Goal: Task Accomplishment & Management: Complete application form

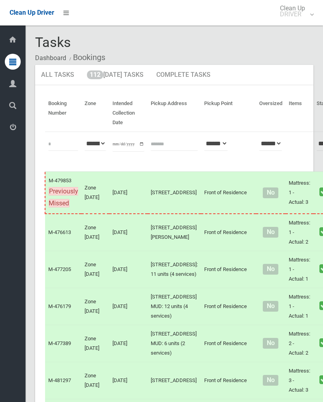
click at [130, 80] on link "112 Today's Tasks" at bounding box center [115, 75] width 69 height 21
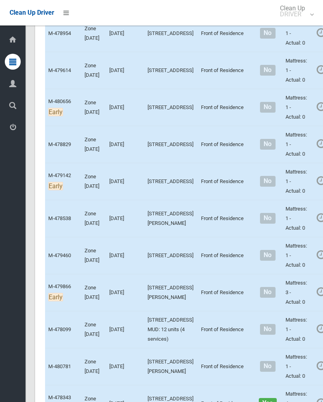
scroll to position [770, 0]
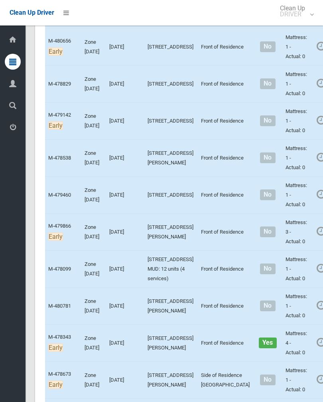
click at [285, 35] on link "Complete Booking" at bounding box center [325, 28] width 95 height 16
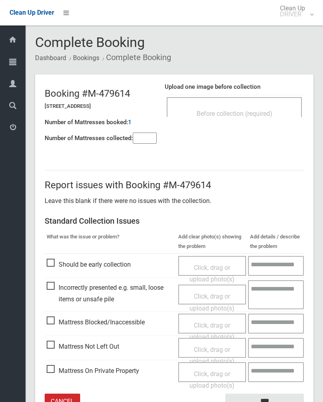
click at [241, 116] on span "Before collection (required)" at bounding box center [234, 114] width 76 height 8
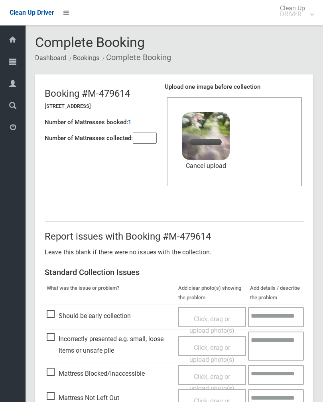
click at [144, 140] on input"] "number" at bounding box center [145, 138] width 24 height 11
click at [214, 163] on link "Remove file" at bounding box center [206, 166] width 48 height 12
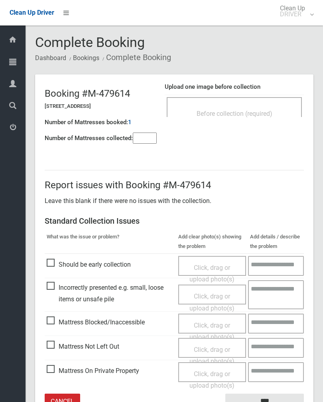
click at [139, 139] on input"] "number" at bounding box center [145, 138] width 24 height 11
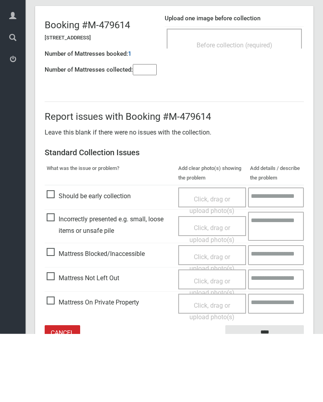
scroll to position [44, 0]
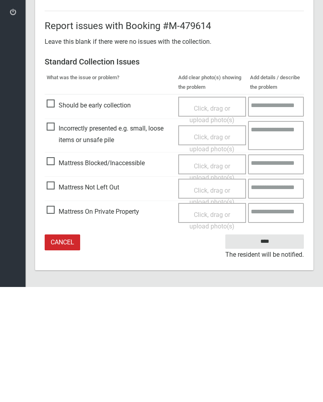
type input"] "*"
click at [52, 297] on span "Mattress Not Left Out" at bounding box center [83, 303] width 73 height 12
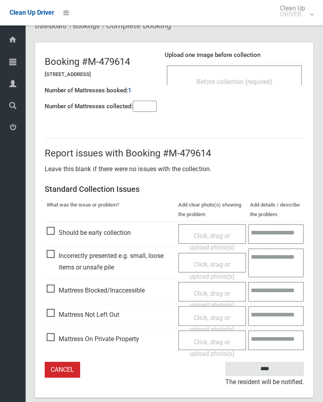
click at [206, 320] on div "Click, drag or upload photo(s)" at bounding box center [212, 324] width 56 height 24
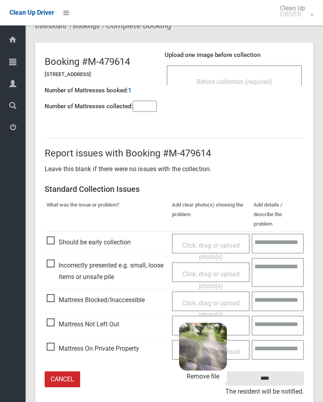
click at [284, 374] on input "****" at bounding box center [264, 379] width 78 height 15
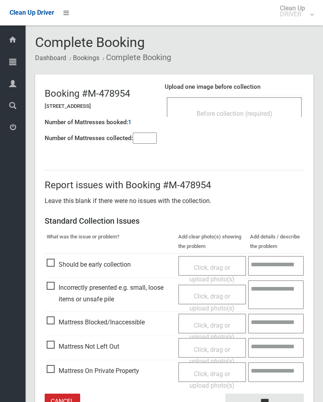
click at [271, 108] on div "Before collection (required)" at bounding box center [234, 113] width 118 height 15
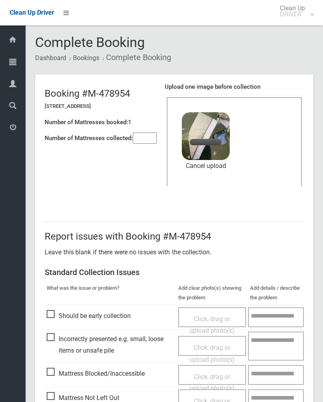
click at [149, 137] on input"] "number" at bounding box center [145, 138] width 24 height 11
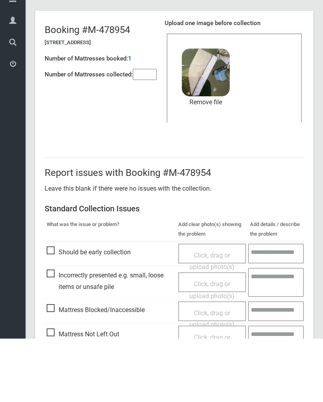
scroll to position [96, 0]
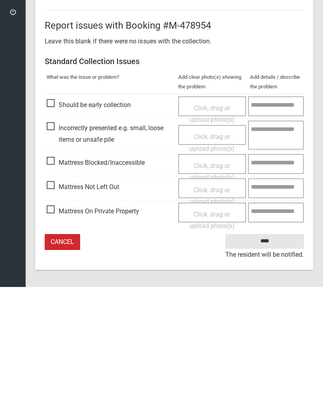
type input"] "*"
click at [267, 349] on input "****" at bounding box center [264, 356] width 78 height 15
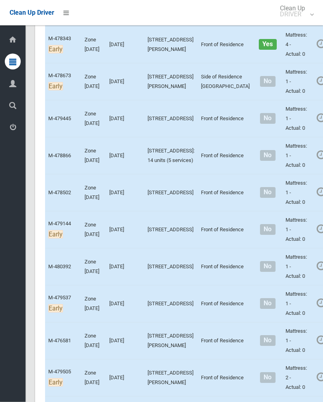
scroll to position [1069, 0]
click at [295, 33] on link "Complete Booking" at bounding box center [325, 25] width 95 height 16
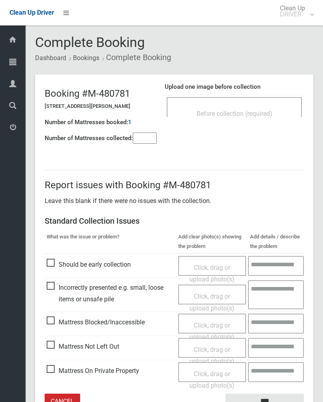
click at [250, 117] on div "Before collection (required)" at bounding box center [234, 113] width 118 height 15
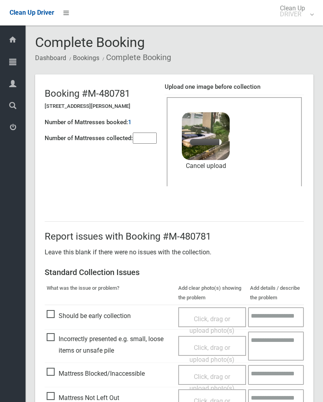
click at [146, 137] on input"] "number" at bounding box center [145, 138] width 24 height 11
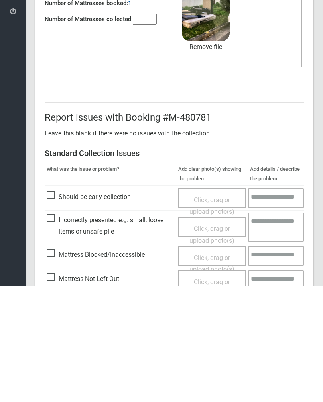
scroll to position [96, 0]
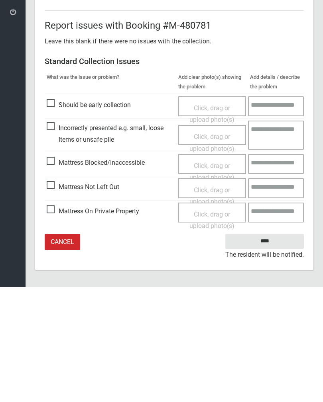
type input"] "*"
click at [271, 349] on input "****" at bounding box center [264, 356] width 78 height 15
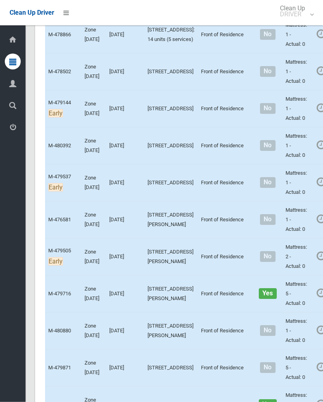
scroll to position [1190, 0]
click at [299, 23] on link "Complete Booking" at bounding box center [325, 15] width 95 height 16
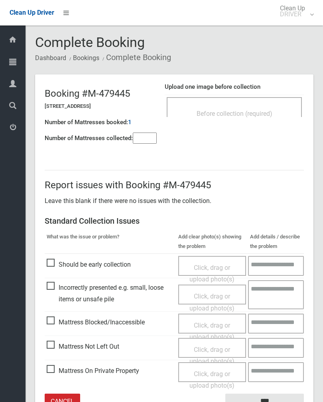
click at [256, 110] on span "Before collection (required)" at bounding box center [234, 114] width 76 height 8
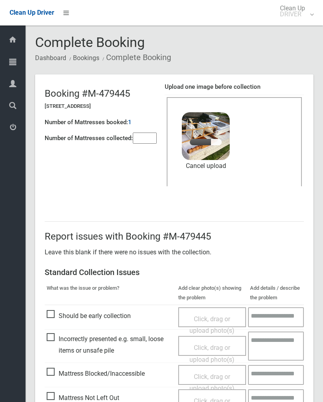
click at [149, 142] on input"] "number" at bounding box center [145, 138] width 24 height 11
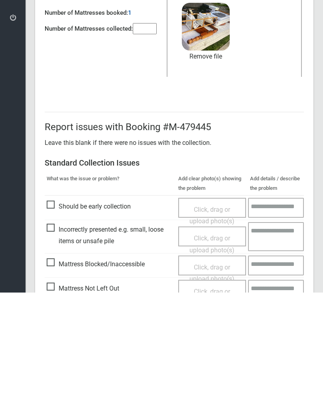
scroll to position [96, 0]
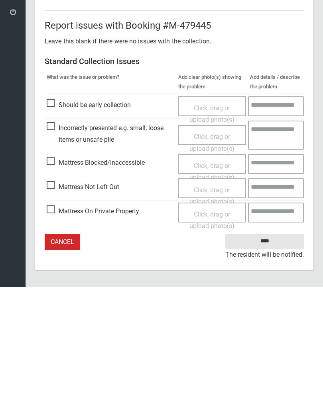
type input"] "*"
click at [266, 349] on input "****" at bounding box center [264, 356] width 78 height 15
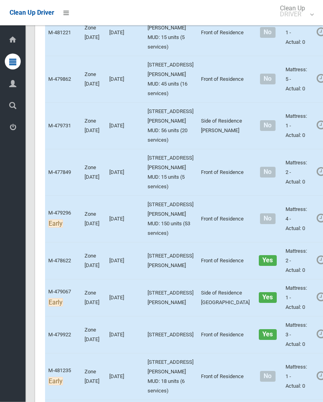
scroll to position [2684, 0]
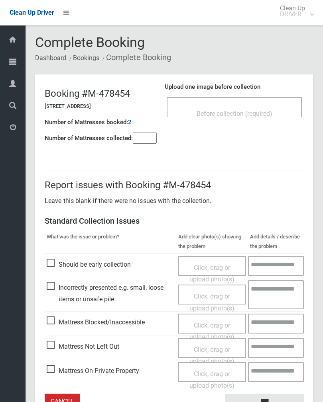
click at [255, 106] on div "Before collection (required)" at bounding box center [234, 113] width 118 height 15
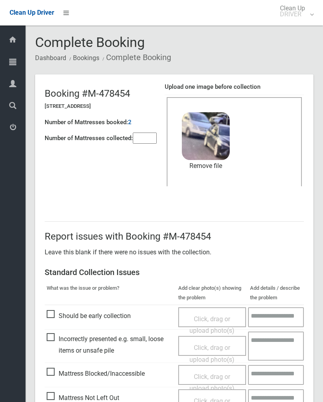
click at [210, 167] on link "Remove file" at bounding box center [206, 166] width 48 height 12
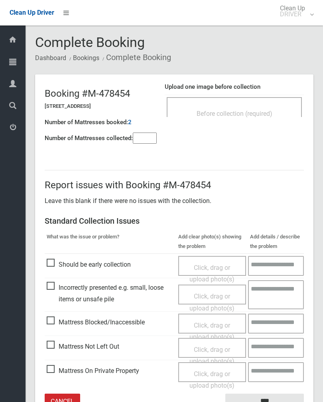
click at [139, 139] on input"] "number" at bounding box center [145, 138] width 24 height 11
click at [253, 116] on span "Before collection (required)" at bounding box center [234, 114] width 76 height 8
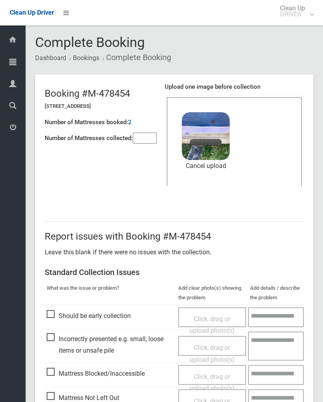
click at [143, 144] on input"] "number" at bounding box center [145, 138] width 24 height 11
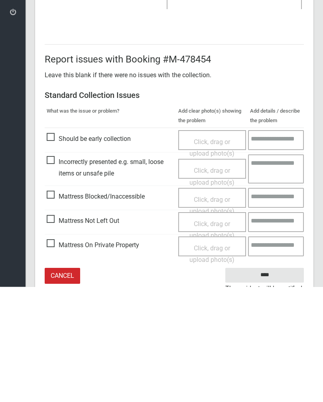
scroll to position [96, 0]
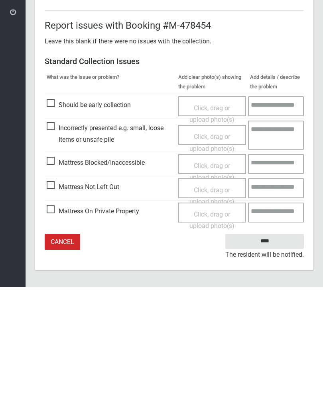
type input"] "*"
click at [271, 349] on input "****" at bounding box center [264, 356] width 78 height 15
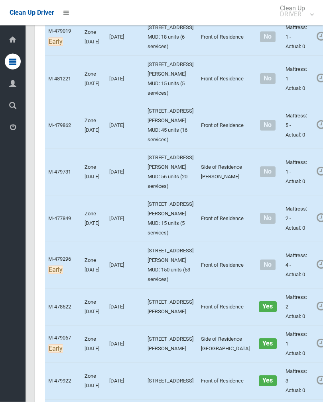
scroll to position [2615, 0]
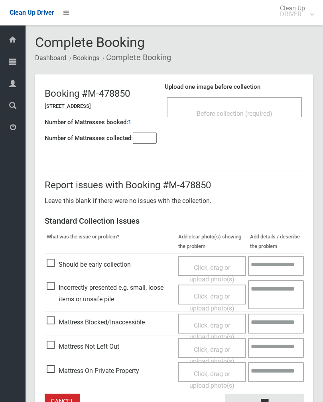
click at [253, 102] on div "Before collection (required)" at bounding box center [234, 107] width 135 height 20
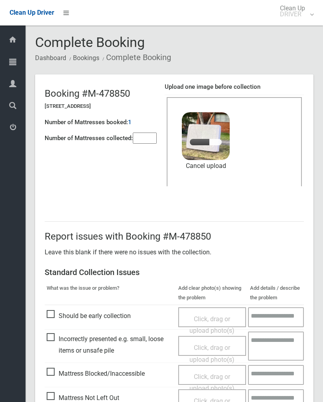
click at [150, 137] on input"] "number" at bounding box center [145, 138] width 24 height 11
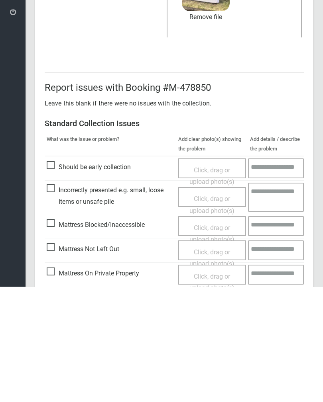
scroll to position [96, 0]
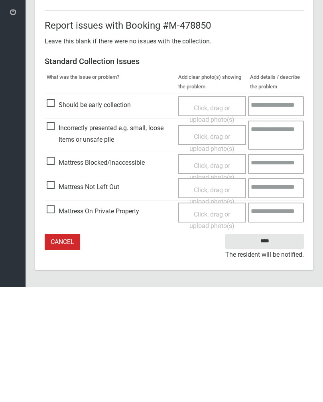
type input"] "*"
click at [273, 349] on input "****" at bounding box center [264, 356] width 78 height 15
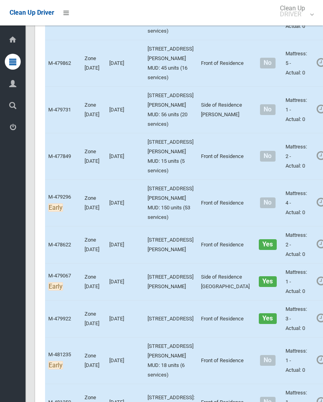
scroll to position [2676, 0]
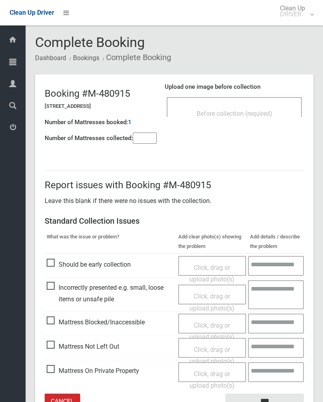
click at [235, 109] on div "Before collection (required)" at bounding box center [234, 113] width 118 height 15
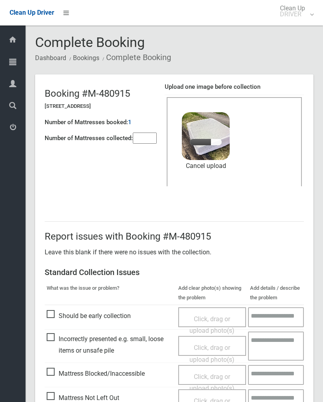
click at [143, 143] on input"] "number" at bounding box center [145, 138] width 24 height 11
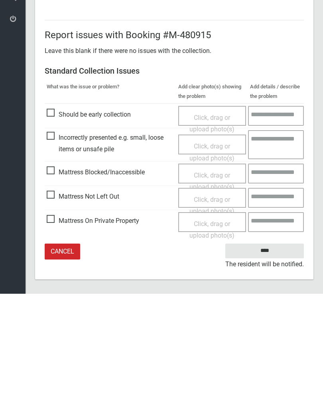
scroll to position [96, 0]
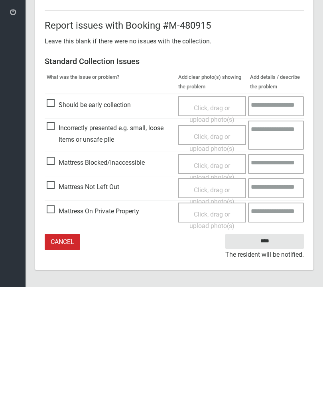
type input"] "*"
click at [270, 349] on input "****" at bounding box center [264, 356] width 78 height 15
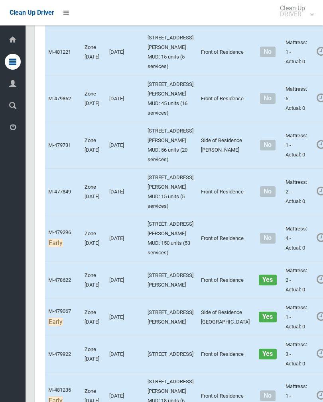
scroll to position [2654, 0]
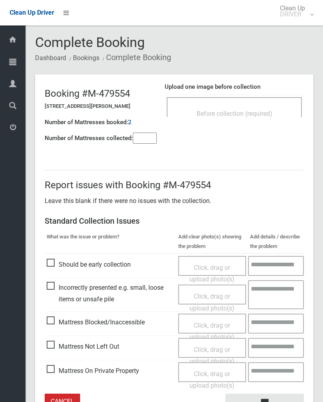
click at [259, 109] on div "Before collection (required)" at bounding box center [234, 113] width 118 height 15
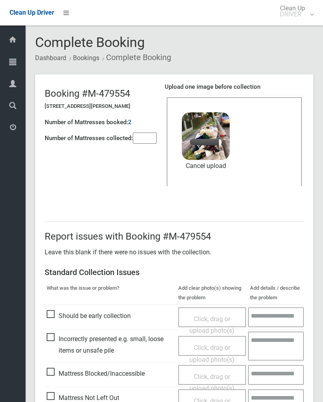
click at [150, 135] on input"] "number" at bounding box center [145, 138] width 24 height 11
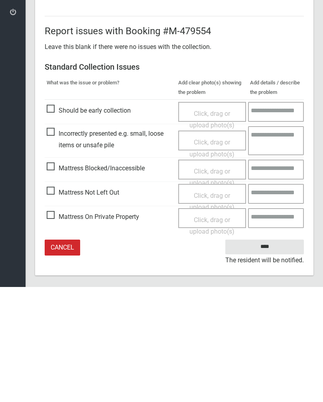
scroll to position [96, 0]
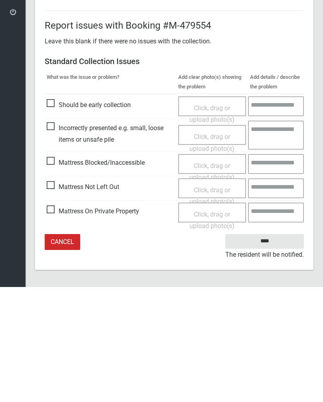
type input"] "*"
click at [263, 349] on input "****" at bounding box center [264, 356] width 78 height 15
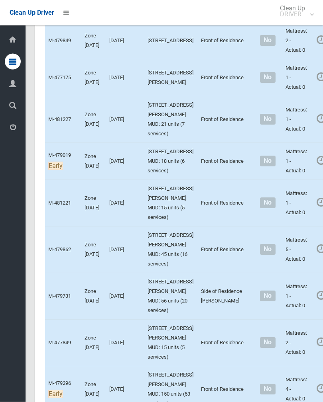
scroll to position [2499, 0]
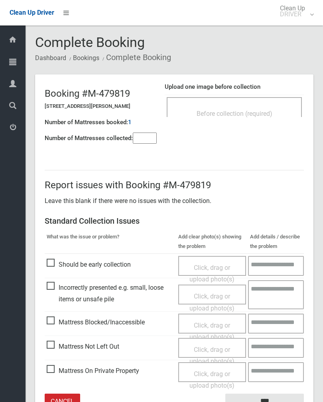
click at [146, 138] on input"] "number" at bounding box center [145, 138] width 24 height 11
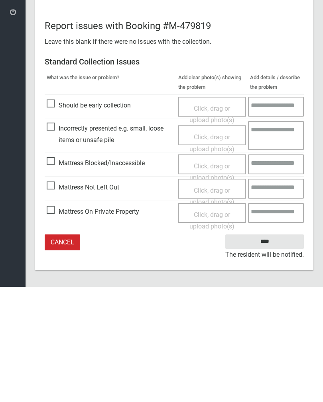
type input"] "*"
click at [53, 297] on span "Mattress Not Left Out" at bounding box center [83, 303] width 73 height 12
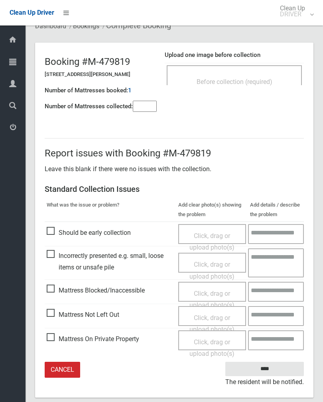
click at [223, 321] on div "Click, drag or upload photo(s)" at bounding box center [212, 324] width 56 height 24
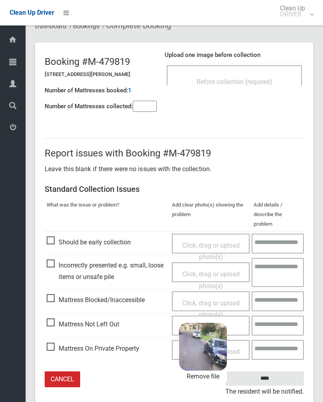
click at [284, 372] on input "****" at bounding box center [264, 379] width 78 height 15
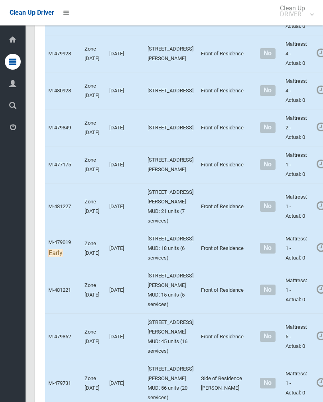
scroll to position [2413, 0]
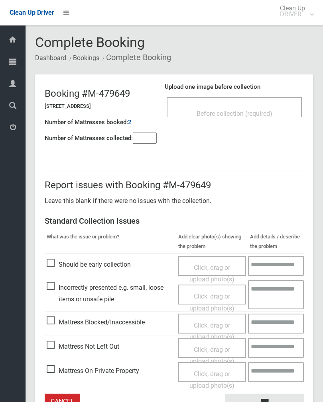
click at [141, 138] on input"] "number" at bounding box center [145, 138] width 24 height 11
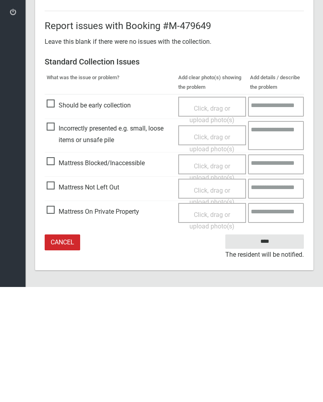
type input"] "*"
click at [52, 297] on span "Mattress Not Left Out" at bounding box center [83, 303] width 73 height 12
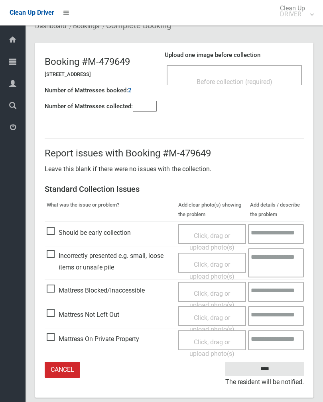
click at [220, 320] on div "Click, drag or upload photo(s)" at bounding box center [212, 324] width 56 height 24
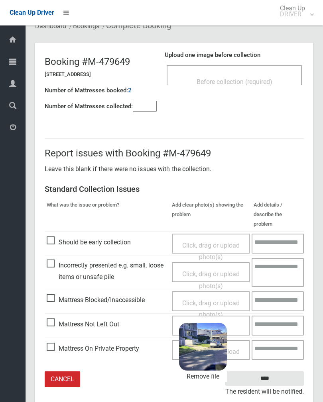
click at [286, 372] on input "****" at bounding box center [264, 379] width 78 height 15
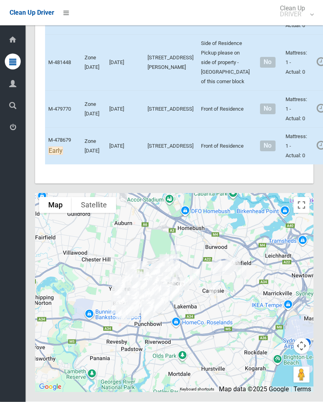
scroll to position [4623, 0]
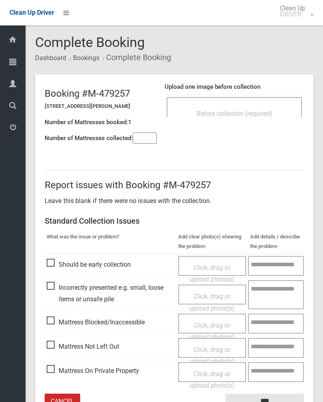
click at [264, 113] on span "Before collection (required)" at bounding box center [234, 114] width 76 height 8
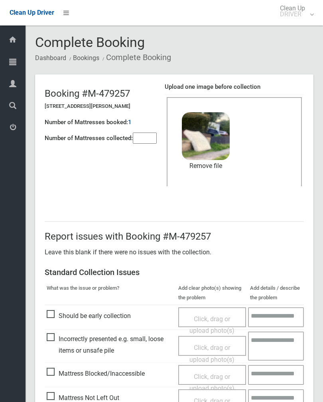
click at [143, 137] on input"] "number" at bounding box center [145, 138] width 24 height 11
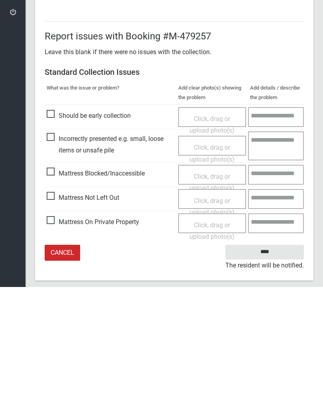
scroll to position [96, 0]
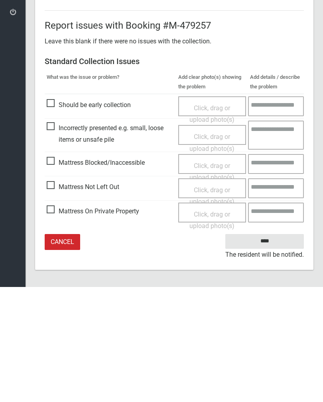
type input"] "*"
click at [273, 349] on input "****" at bounding box center [264, 356] width 78 height 15
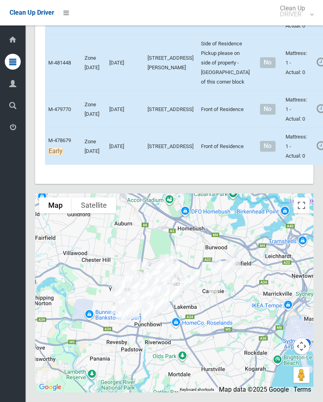
scroll to position [5526, 0]
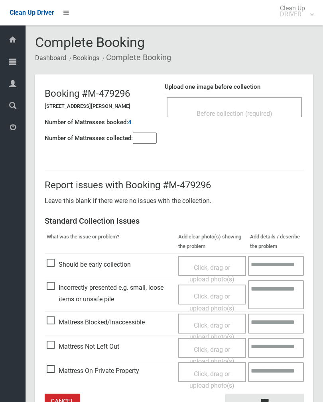
click at [137, 138] on input"] "number" at bounding box center [145, 138] width 24 height 11
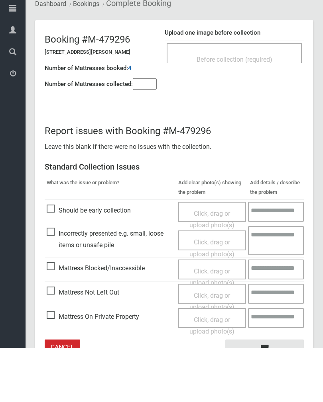
scroll to position [44, 0]
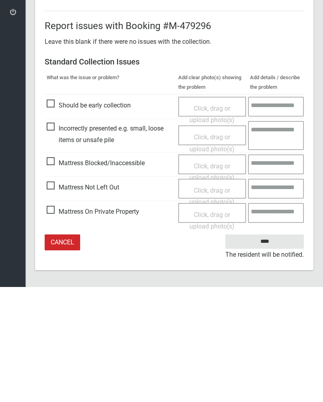
type input"] "*"
click at [56, 297] on span "Mattress Not Left Out" at bounding box center [83, 303] width 73 height 12
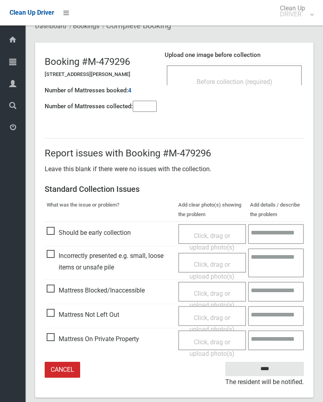
click at [213, 318] on span "Click, drag or upload photo(s)" at bounding box center [211, 324] width 45 height 20
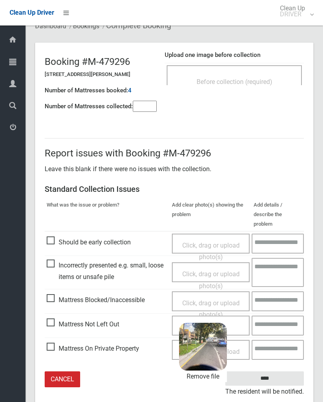
click at [284, 372] on input "****" at bounding box center [264, 379] width 78 height 15
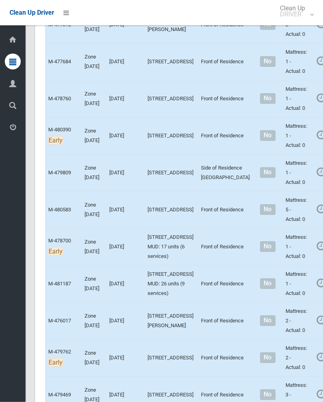
scroll to position [3731, 0]
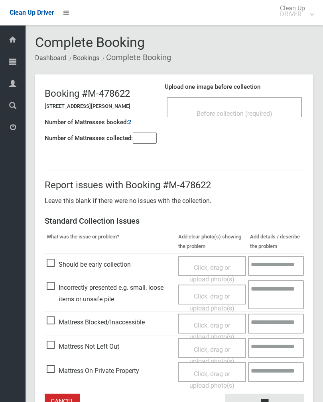
click at [271, 104] on div "Before collection (required)" at bounding box center [234, 107] width 135 height 20
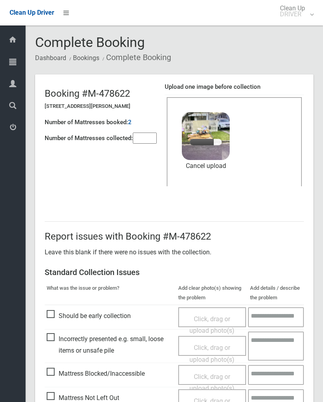
click at [151, 143] on input"] "number" at bounding box center [145, 138] width 24 height 11
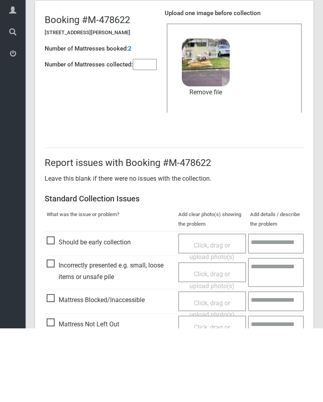
scroll to position [96, 0]
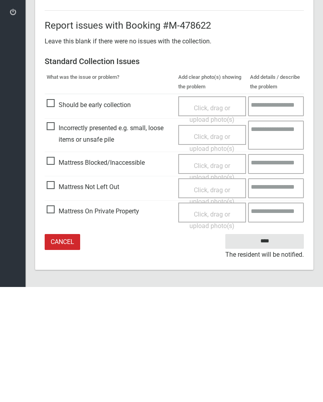
type input"] "*"
click at [266, 349] on input "****" at bounding box center [264, 356] width 78 height 15
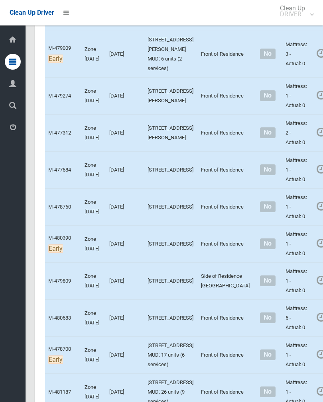
scroll to position [3611, 0]
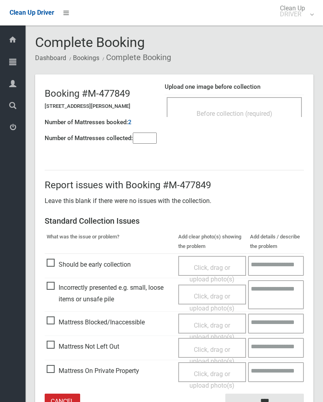
click at [267, 90] on div "Upload one image before collection Before collection (required)" at bounding box center [234, 104] width 139 height 50
click at [273, 107] on div "Before collection (required)" at bounding box center [234, 113] width 118 height 15
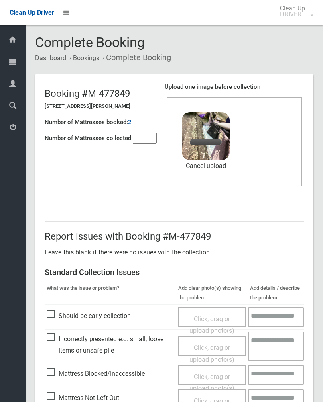
click at [148, 139] on input"] "number" at bounding box center [145, 138] width 24 height 11
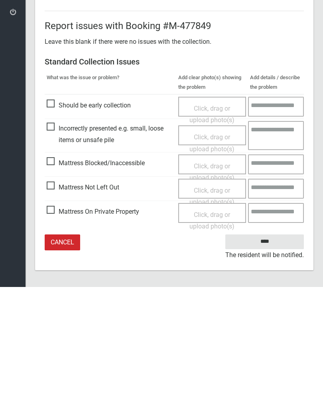
scroll to position [96, 0]
type input"] "*"
click at [279, 349] on input "****" at bounding box center [264, 356] width 78 height 15
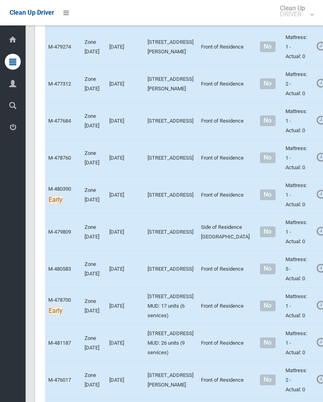
scroll to position [3608, 0]
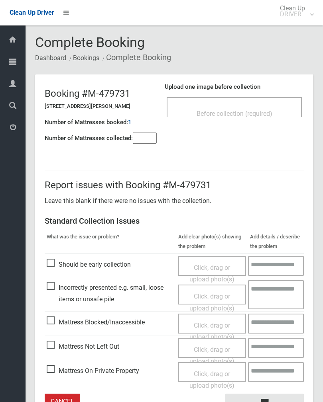
click at [269, 109] on div "Before collection (required)" at bounding box center [234, 113] width 118 height 15
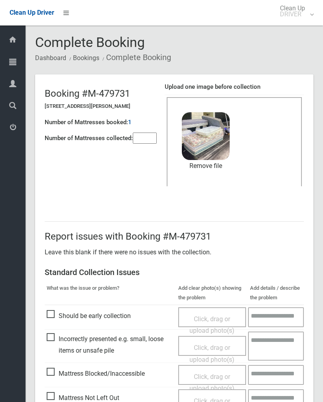
click at [149, 135] on input"] "number" at bounding box center [145, 138] width 24 height 11
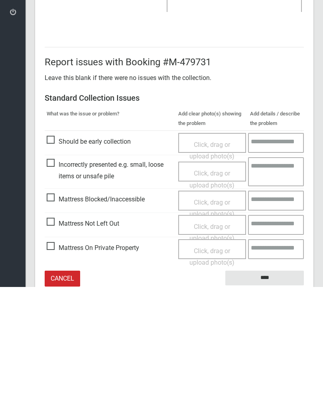
scroll to position [96, 0]
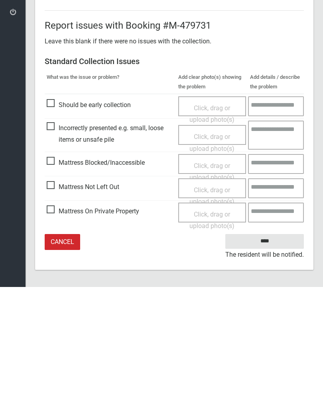
type input"] "**"
click at [273, 349] on input "****" at bounding box center [264, 356] width 78 height 15
